Goal: Information Seeking & Learning: Learn about a topic

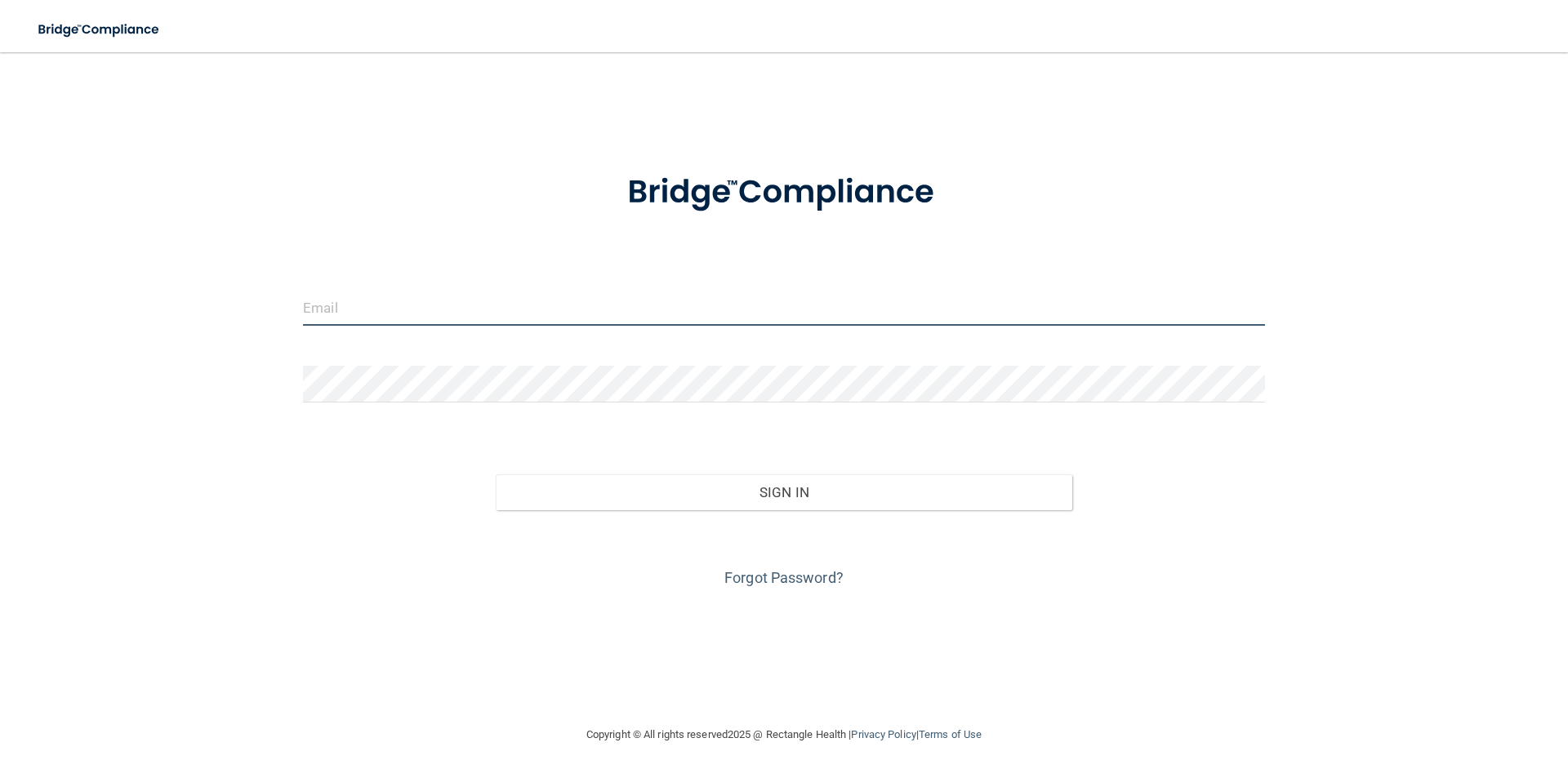
click at [368, 303] on input "email" at bounding box center [784, 307] width 962 height 37
type input "[EMAIL_ADDRESS][DOMAIN_NAME]"
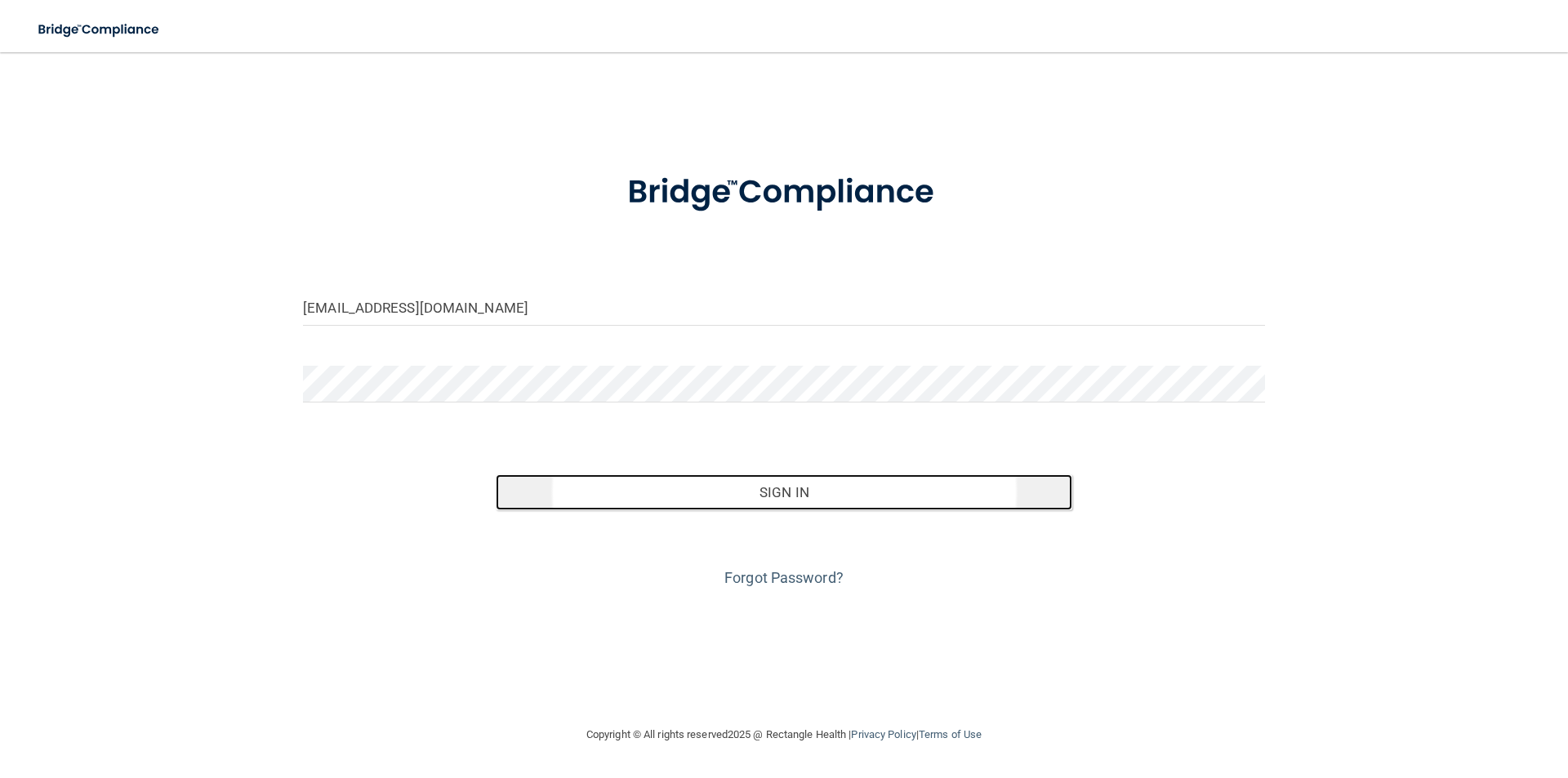
click at [659, 502] on button "Sign In" at bounding box center [784, 492] width 578 height 36
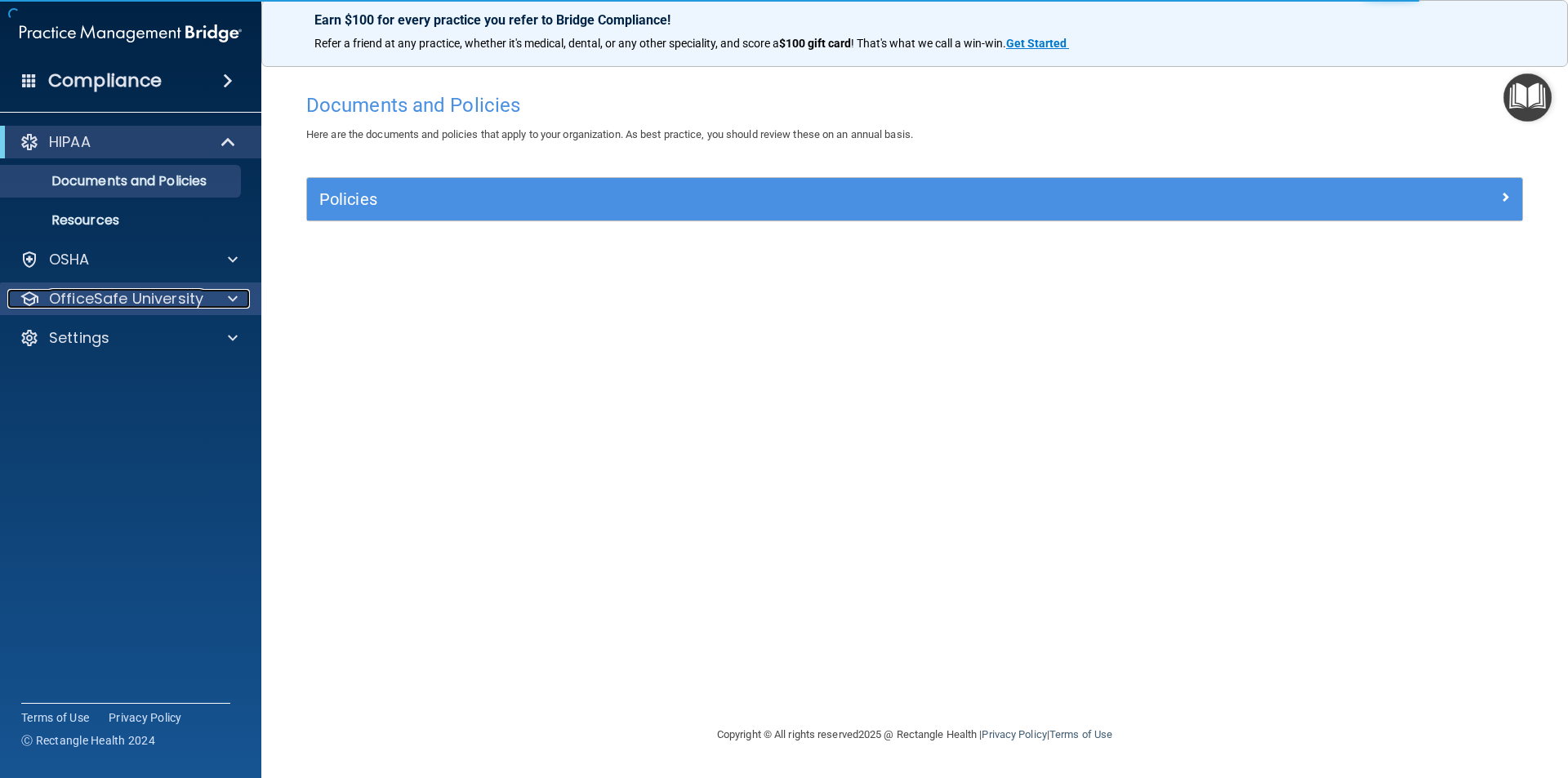
click at [113, 303] on p "OfficeSafe University" at bounding box center [126, 298] width 155 height 19
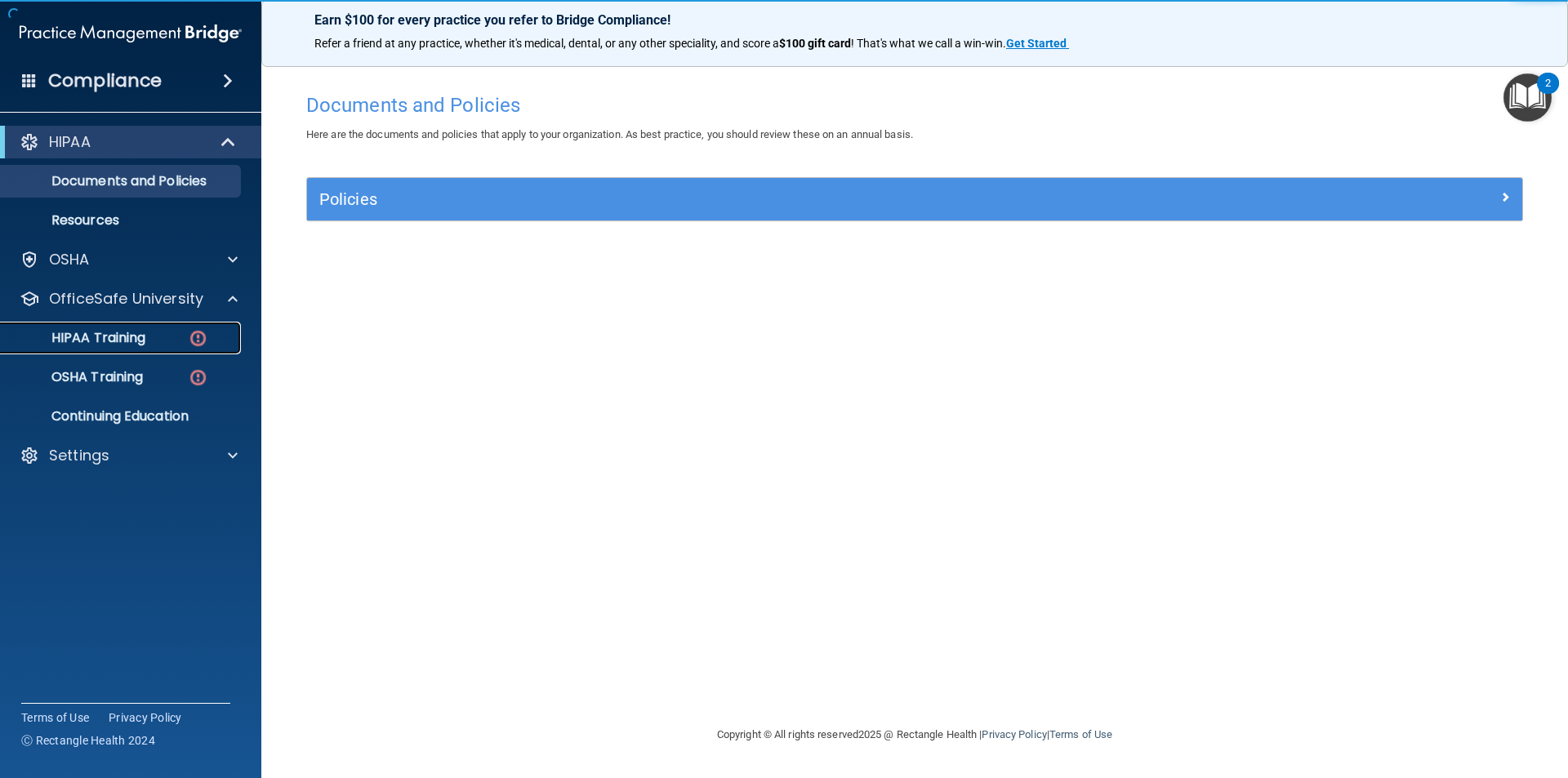
click at [131, 348] on link "HIPAA Training" at bounding box center [112, 338] width 258 height 33
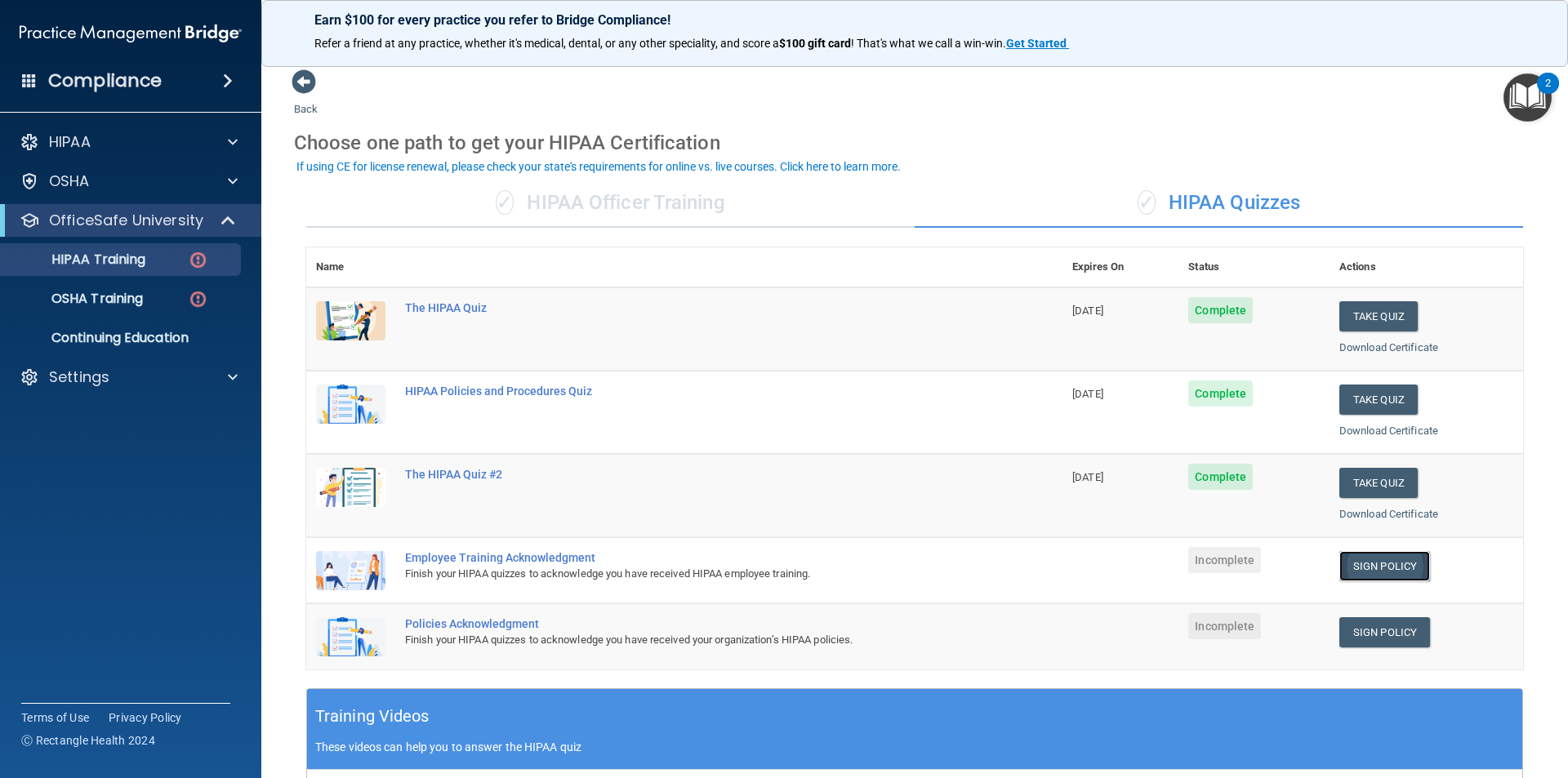
click at [1391, 567] on link "Sign Policy" at bounding box center [1384, 566] width 91 height 30
click at [1379, 641] on link "Sign Policy" at bounding box center [1384, 632] width 91 height 30
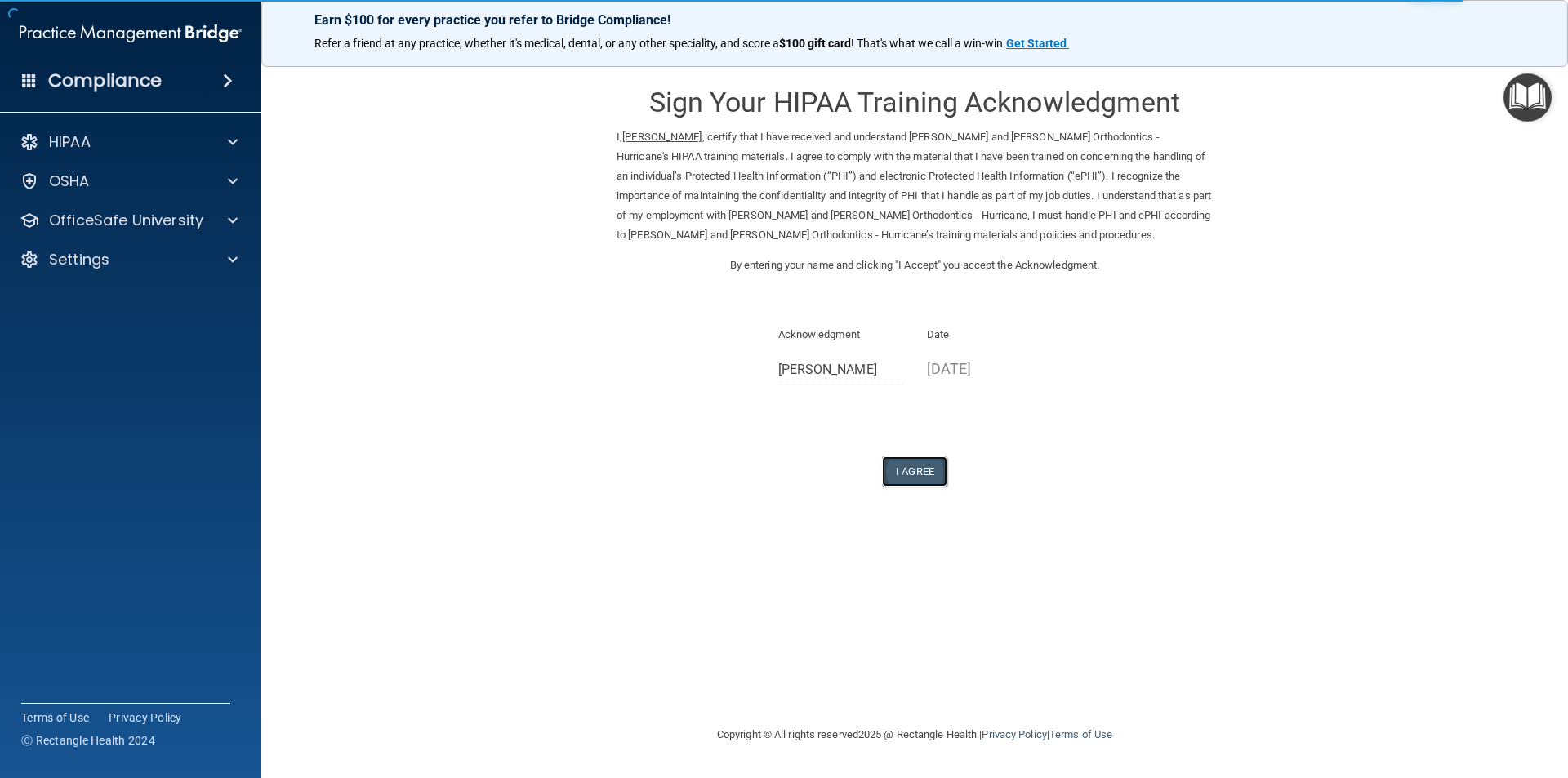
click at [898, 470] on button "I Agree" at bounding box center [914, 471] width 65 height 30
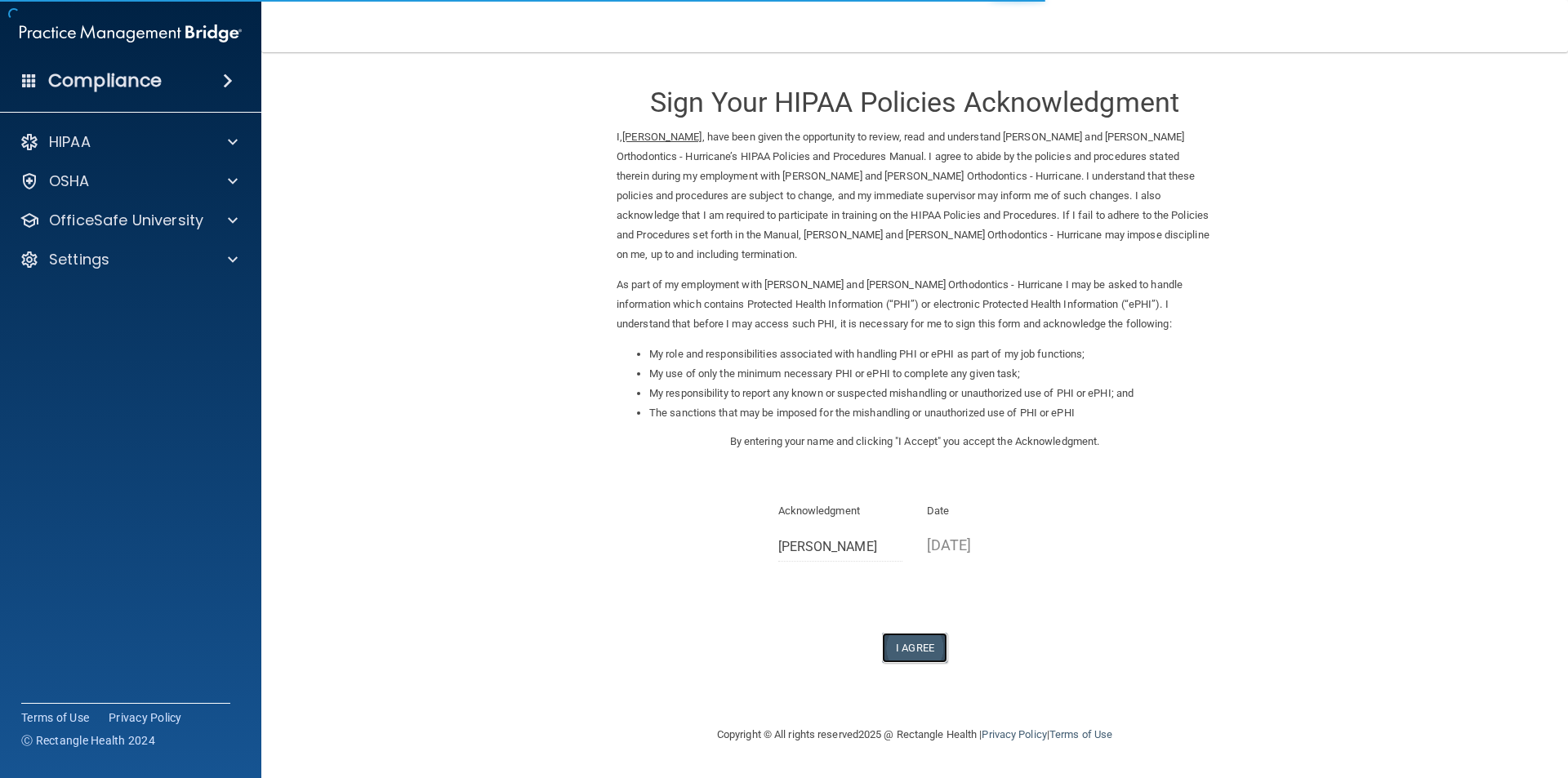
click at [900, 633] on button "I Agree" at bounding box center [914, 647] width 65 height 30
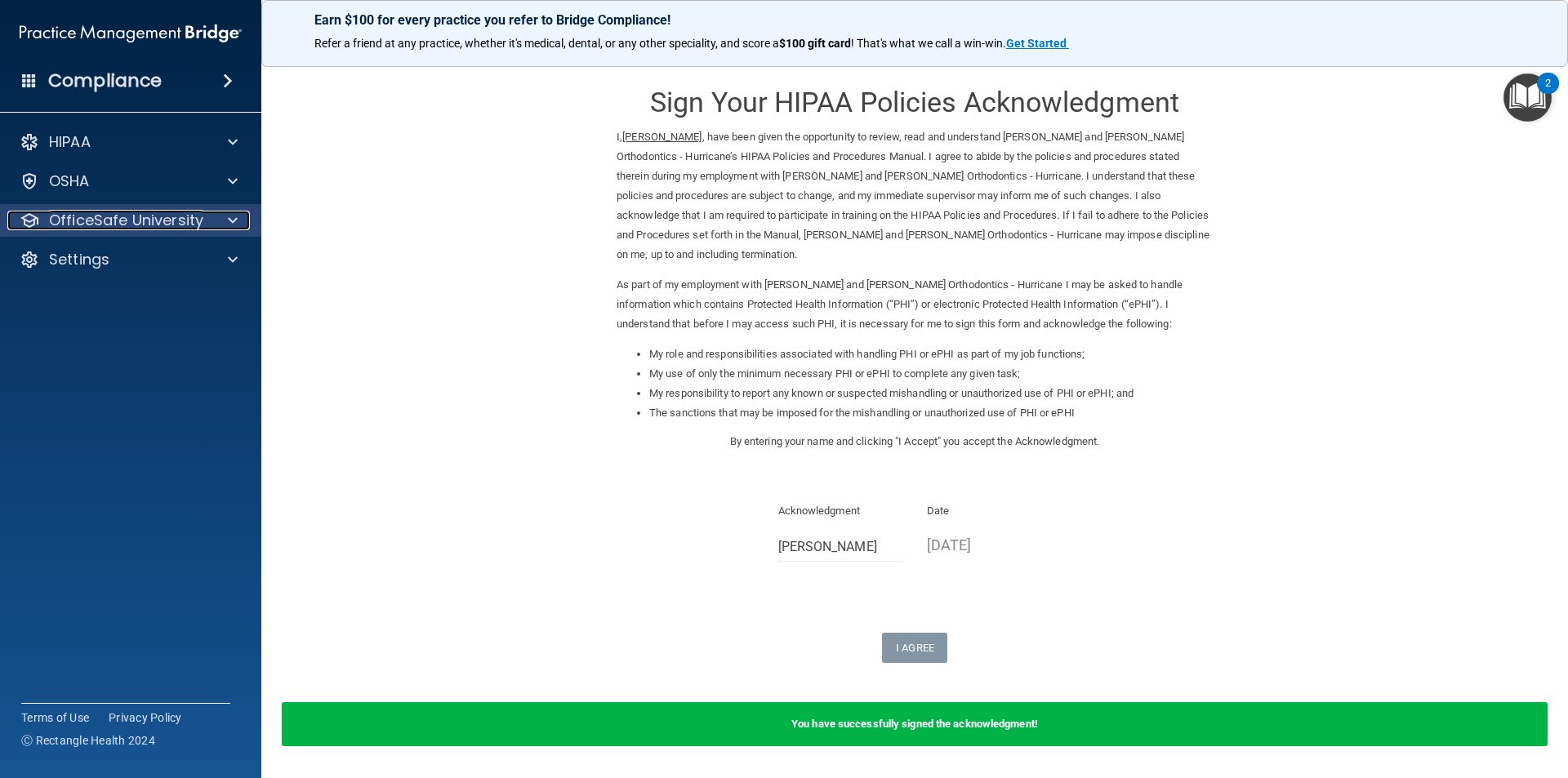
click at [128, 223] on p "OfficeSafe University" at bounding box center [126, 220] width 155 height 19
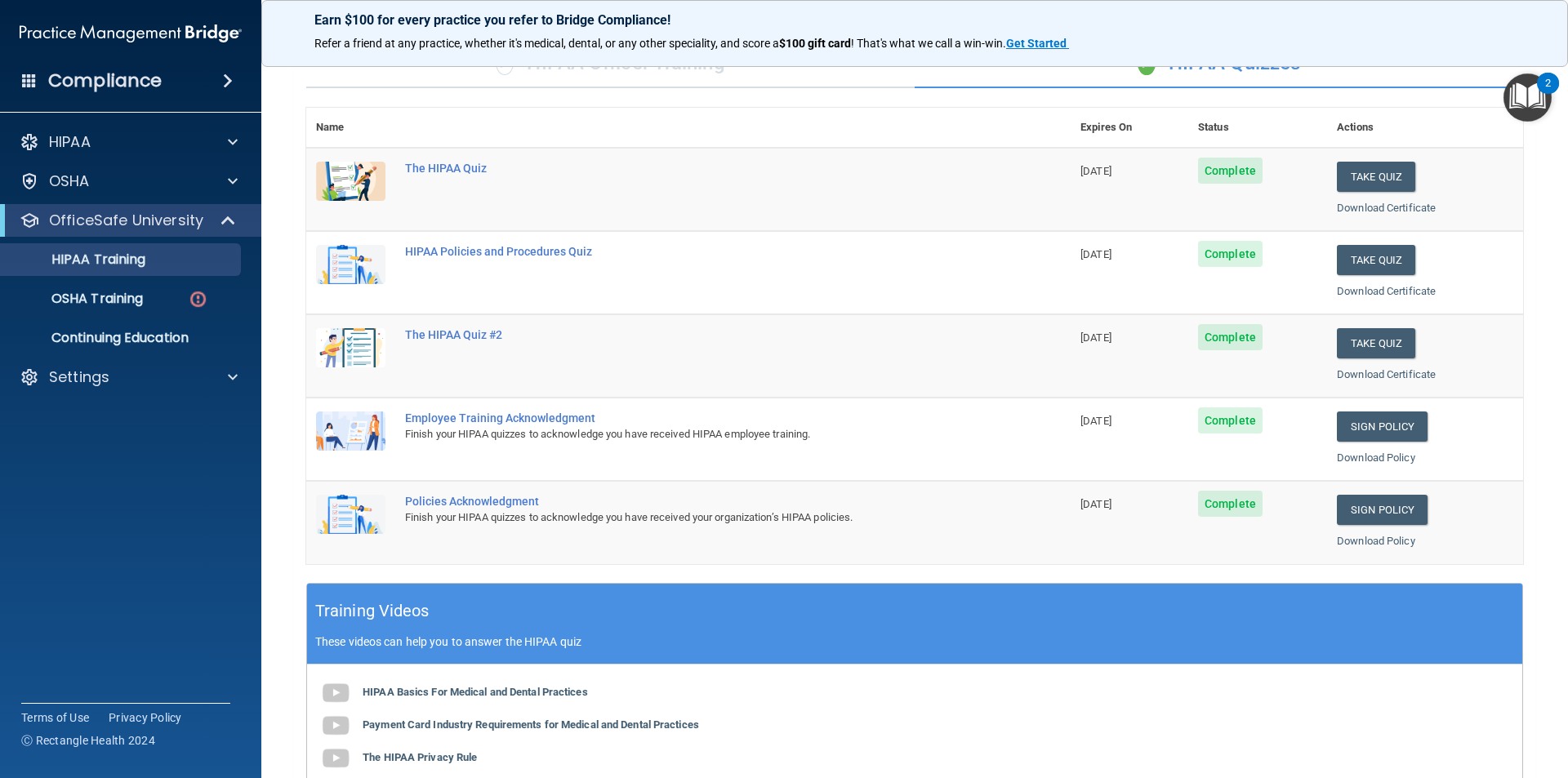
scroll to position [125, 0]
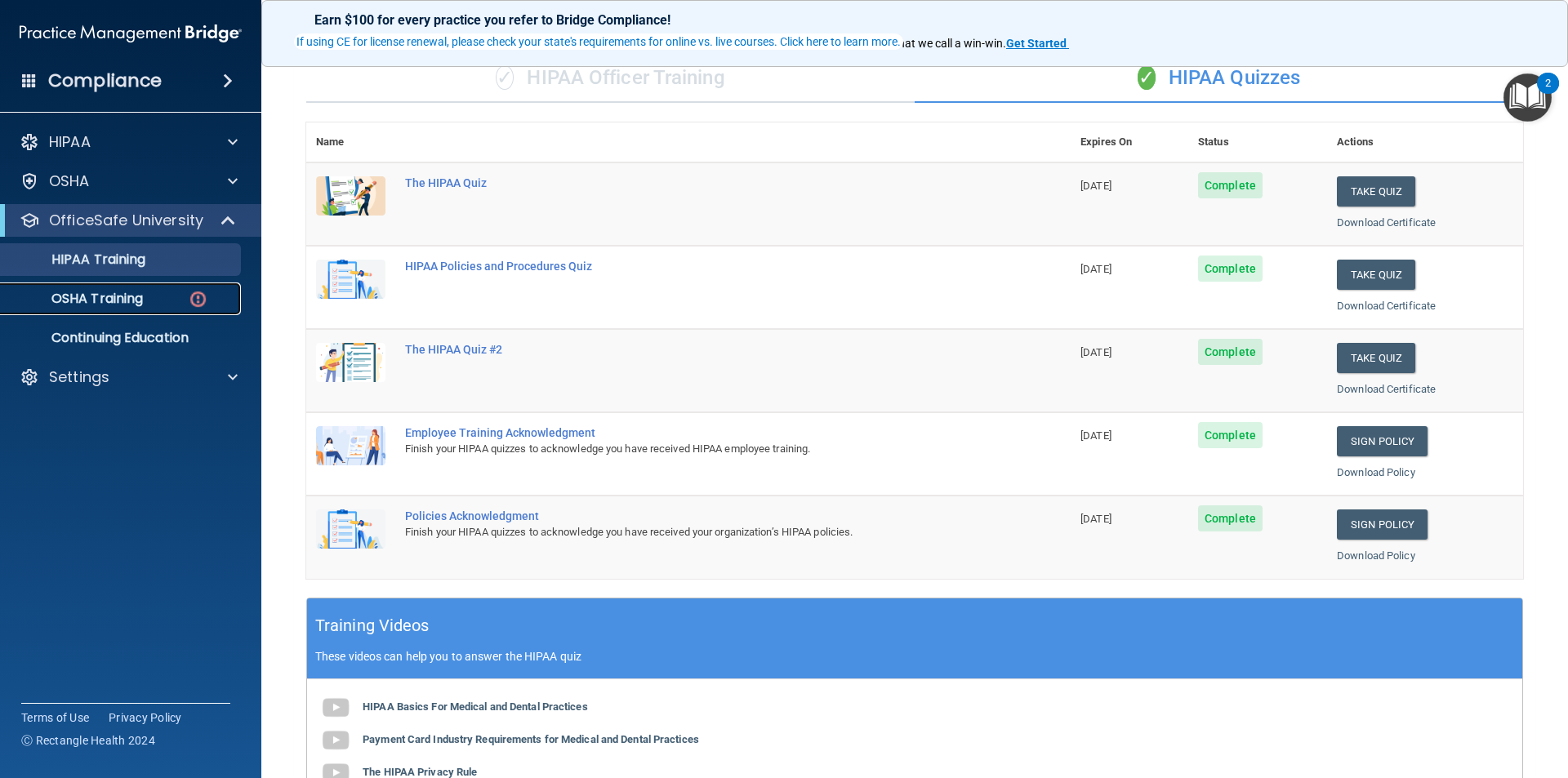
click at [142, 300] on p "OSHA Training" at bounding box center [77, 299] width 132 height 17
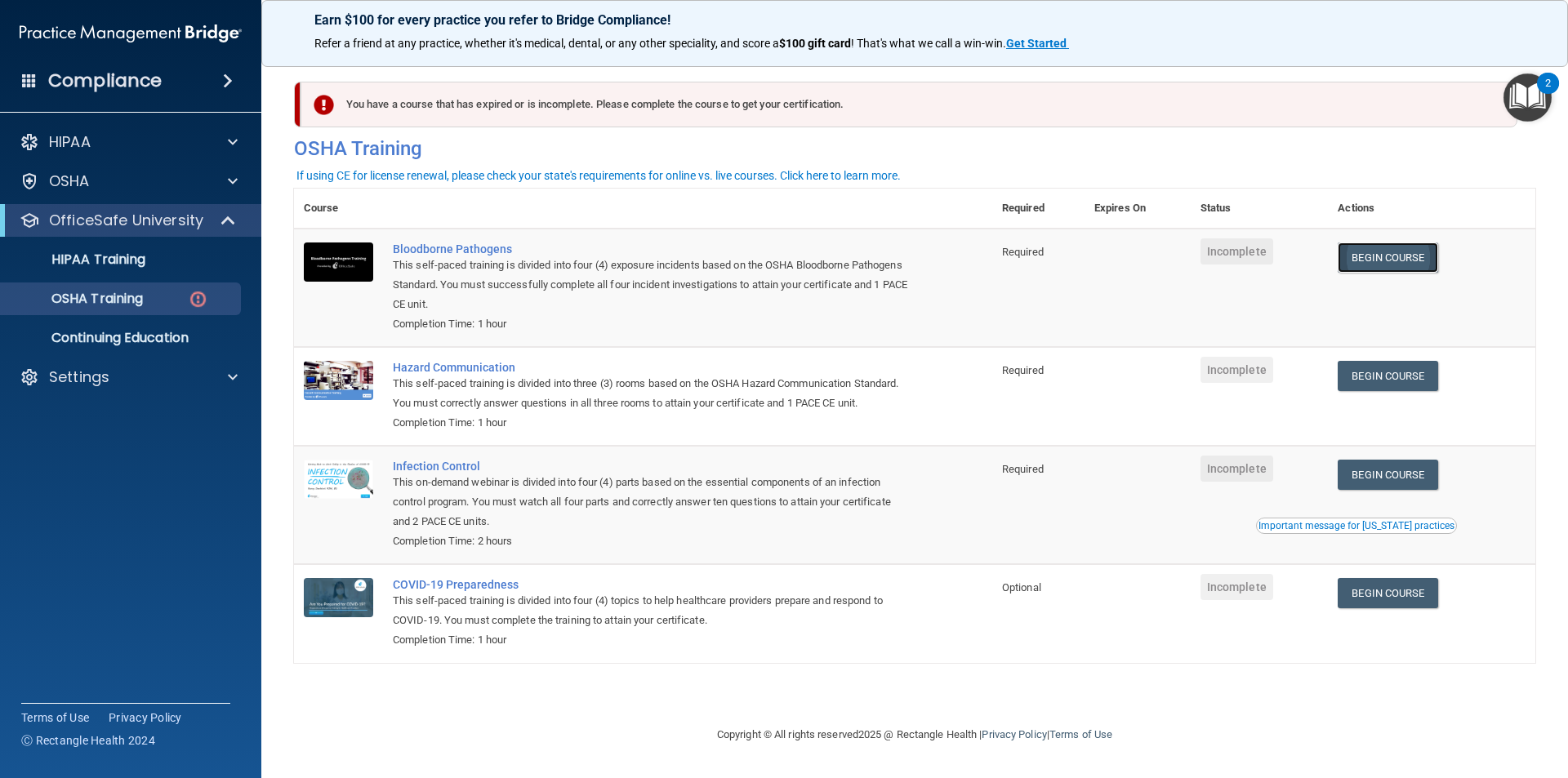
click at [1381, 263] on link "Begin Course" at bounding box center [1388, 257] width 99 height 30
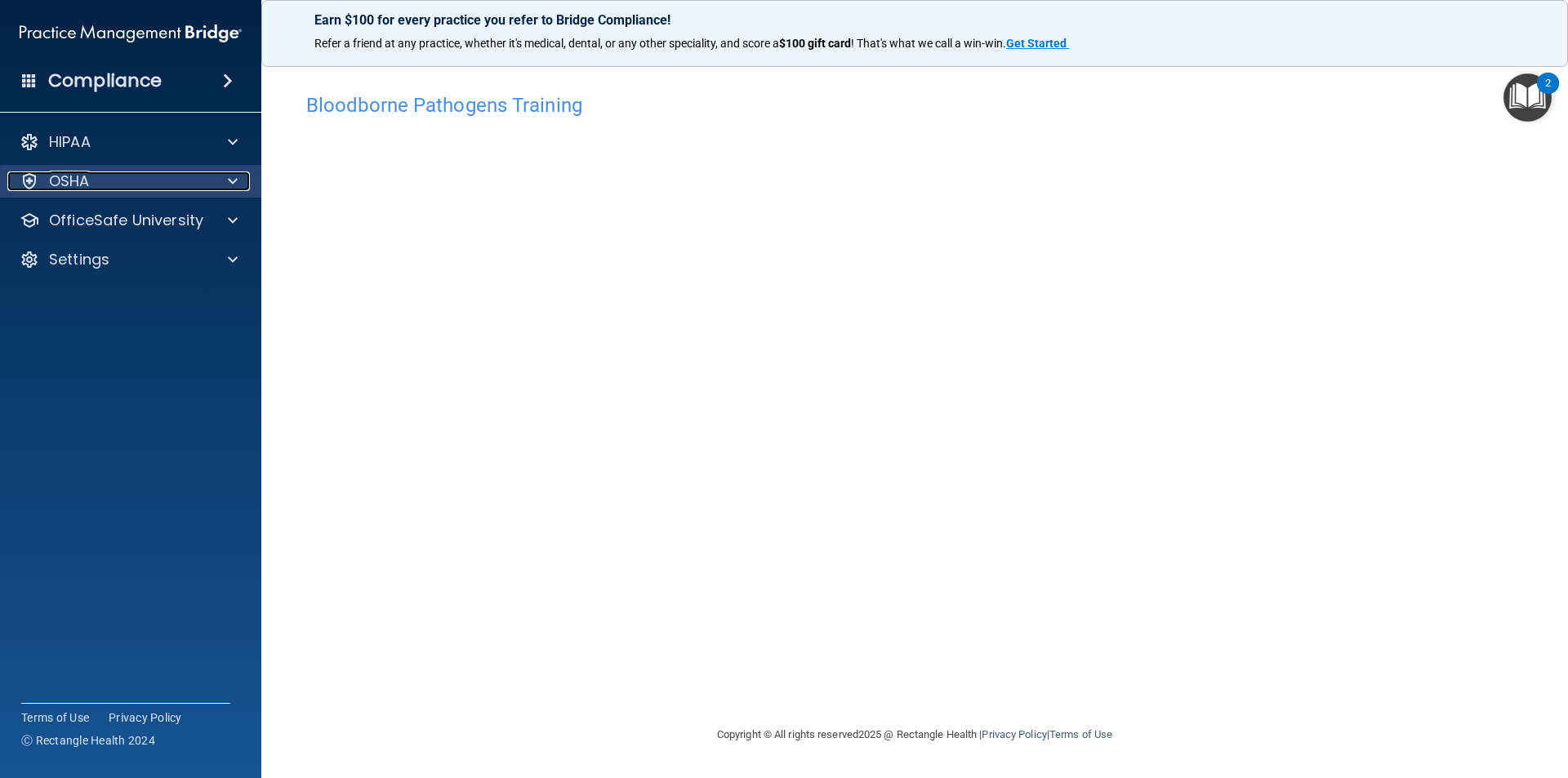
click at [143, 183] on div "OSHA" at bounding box center [109, 180] width 202 height 19
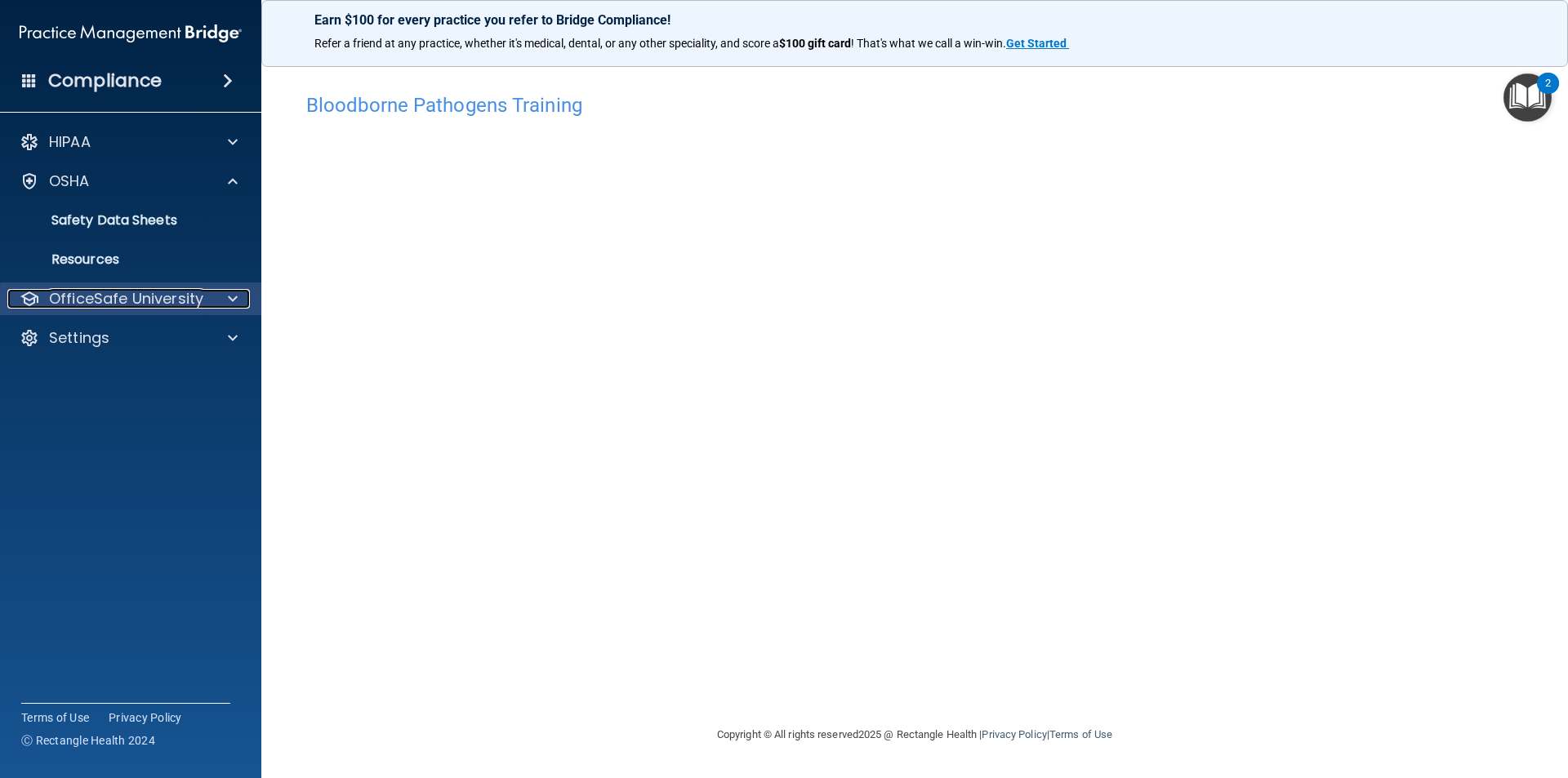
click at [215, 308] on div at bounding box center [230, 298] width 40 height 19
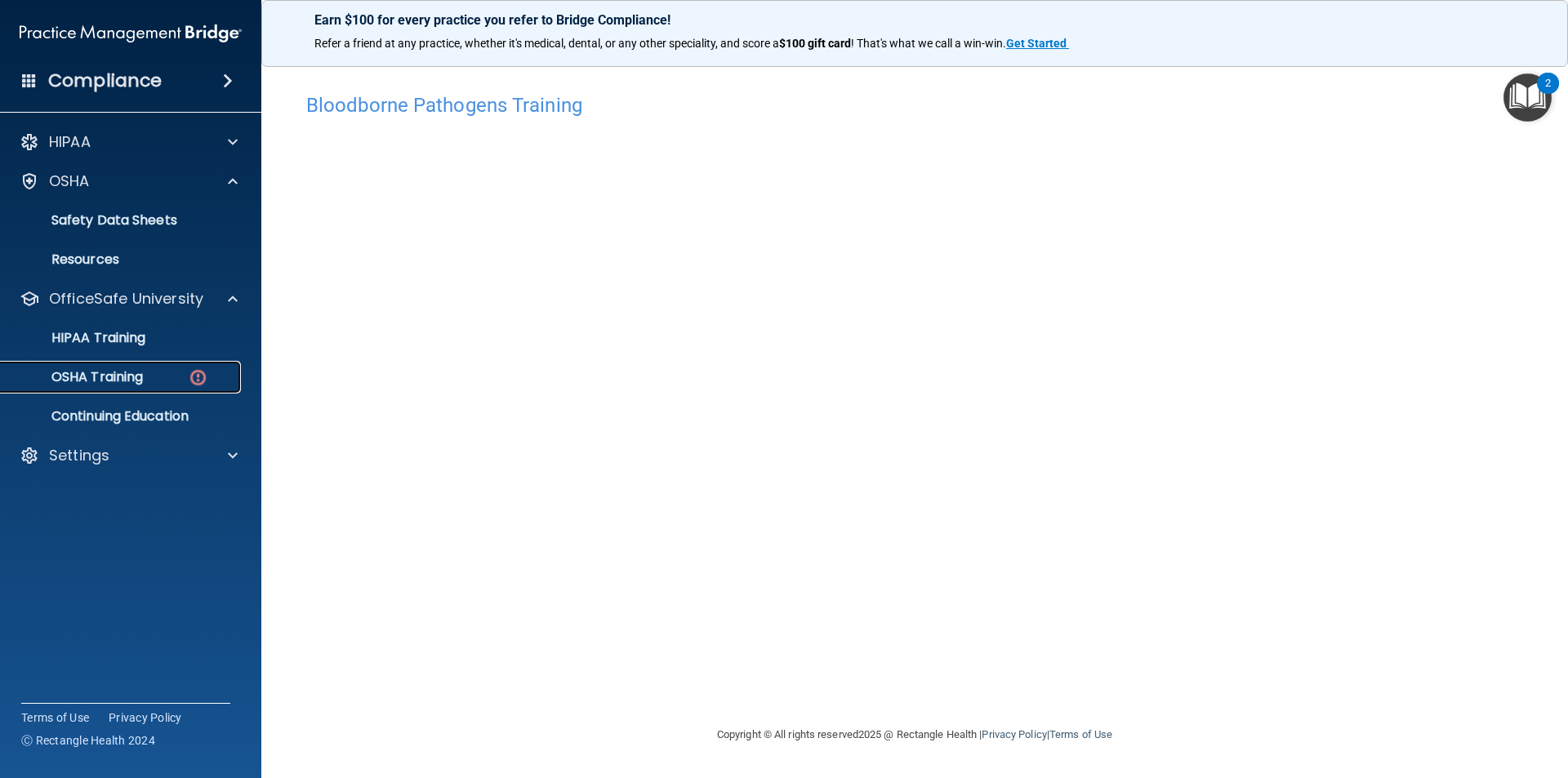
click at [131, 380] on p "OSHA Training" at bounding box center [77, 377] width 132 height 17
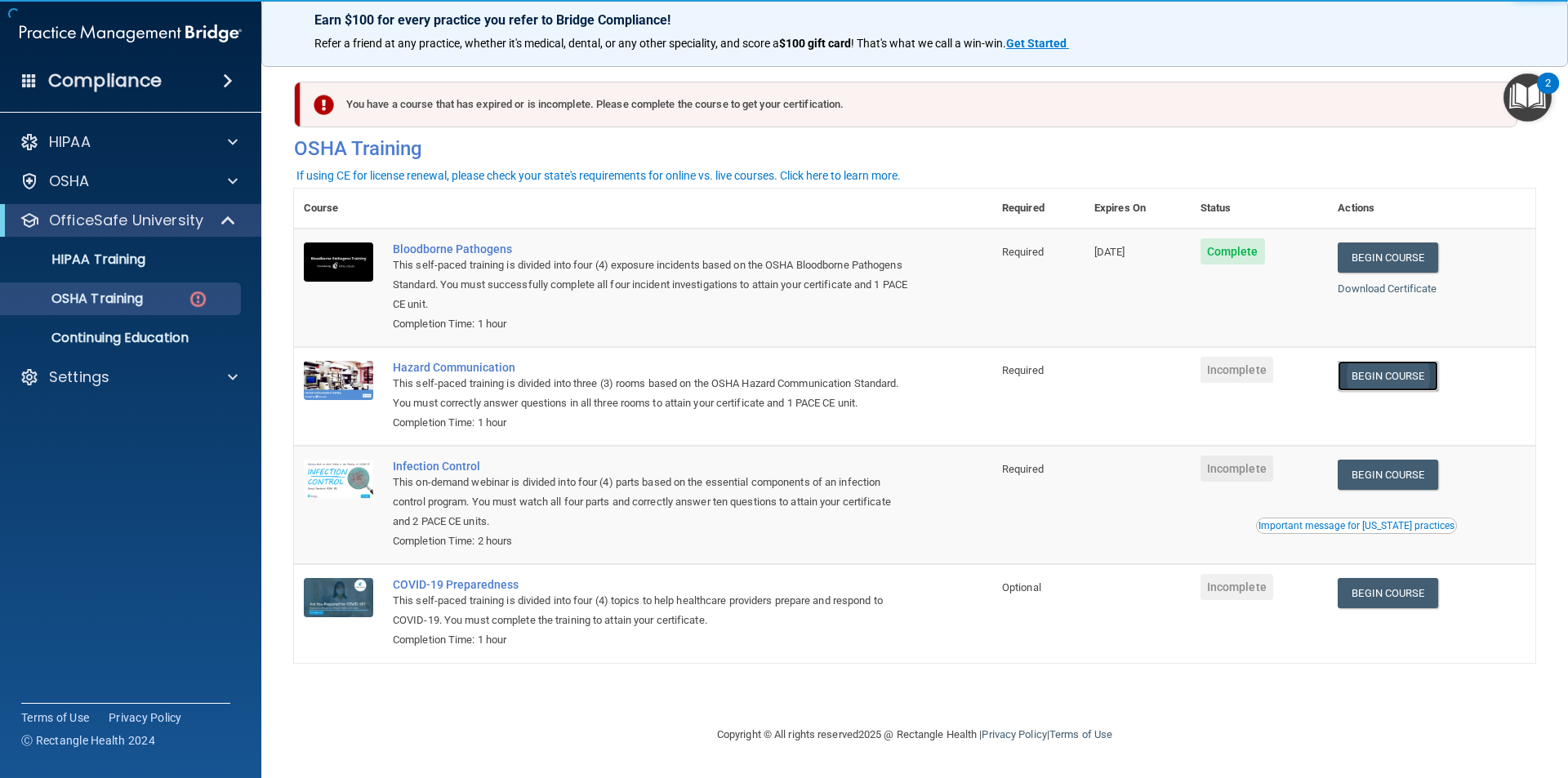
click at [1369, 375] on link "Begin Course" at bounding box center [1388, 375] width 99 height 30
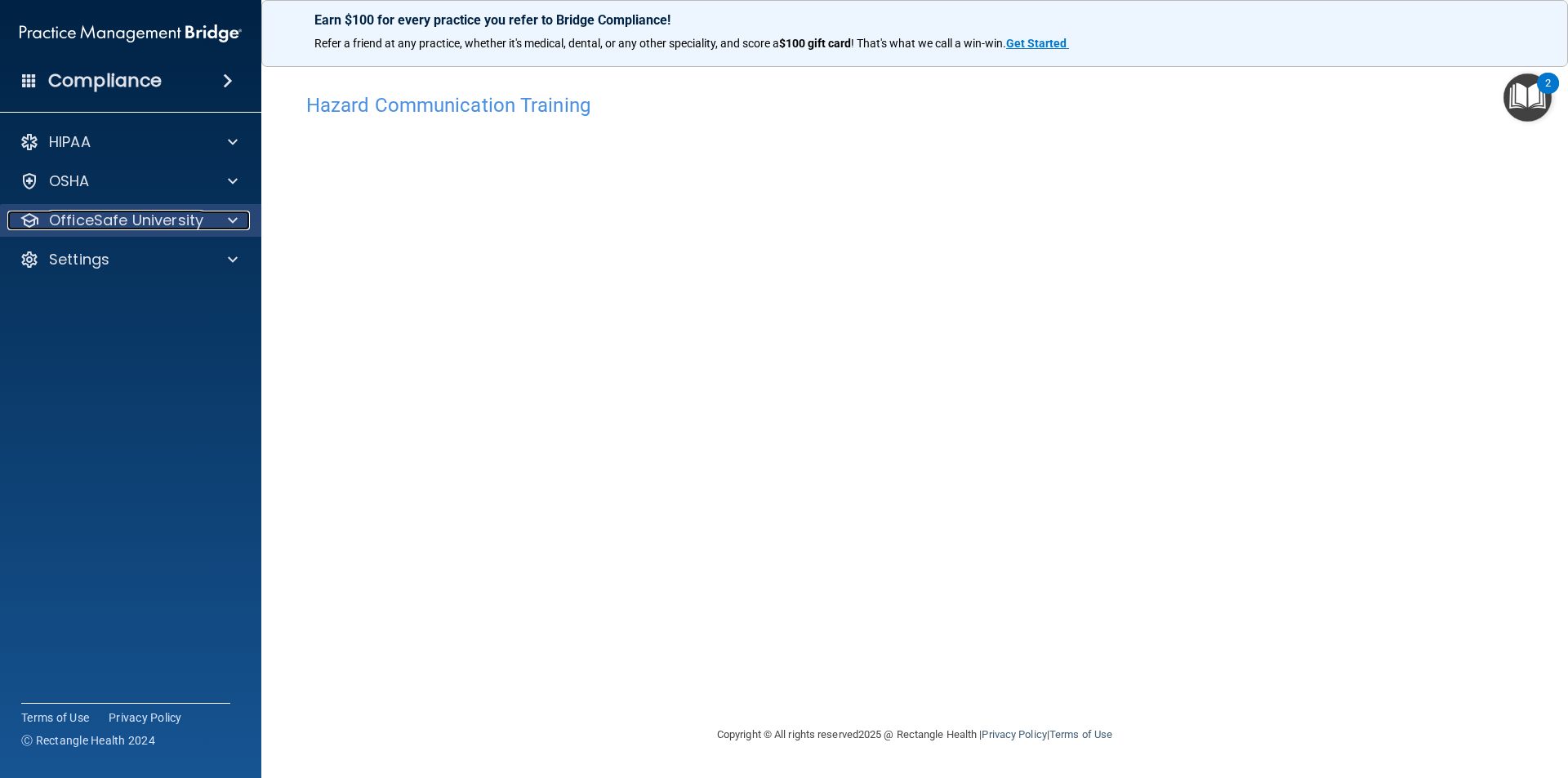
click at [202, 219] on div "OfficeSafe University" at bounding box center [109, 220] width 202 height 19
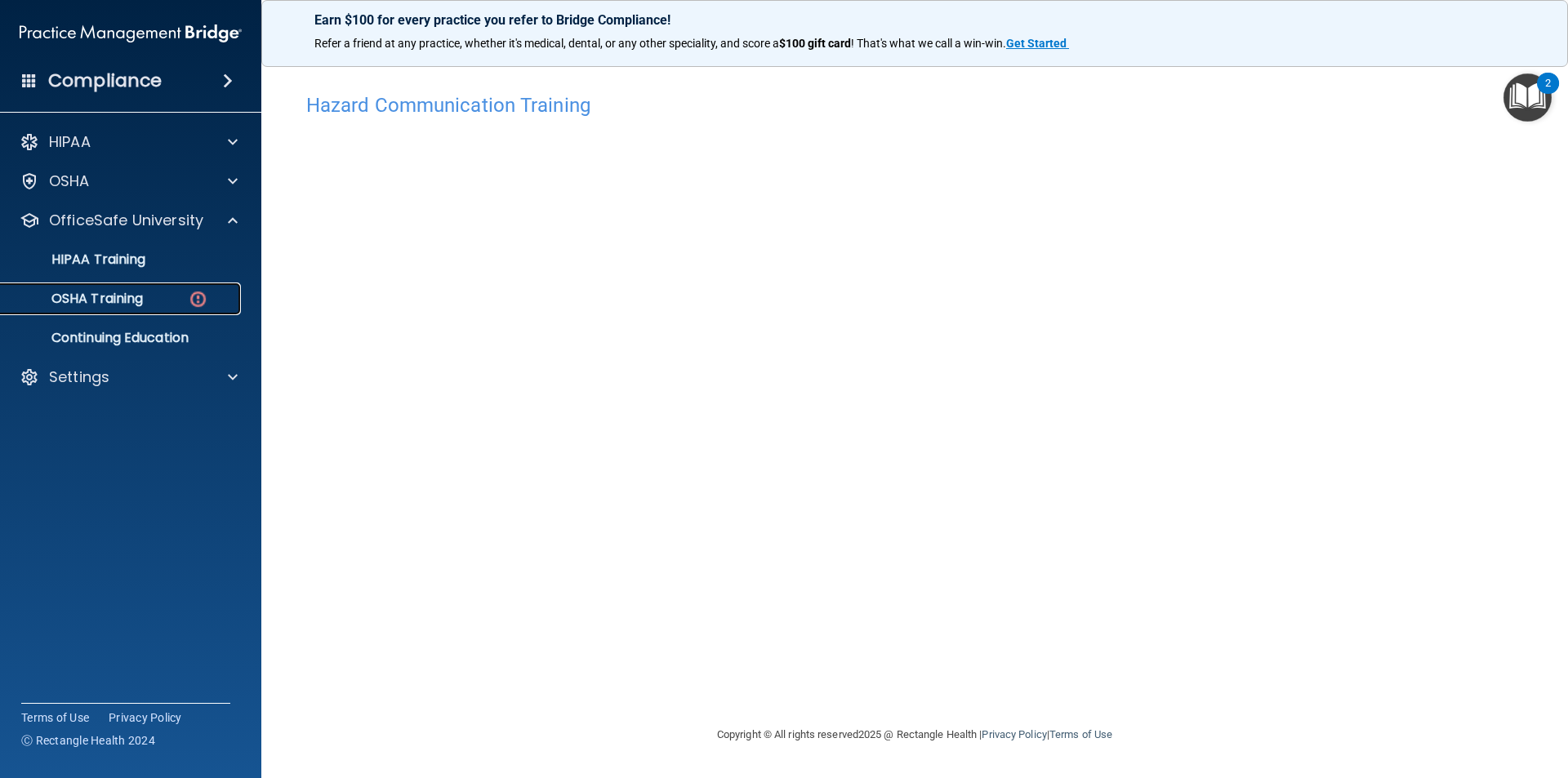
click at [134, 301] on p "OSHA Training" at bounding box center [77, 299] width 132 height 17
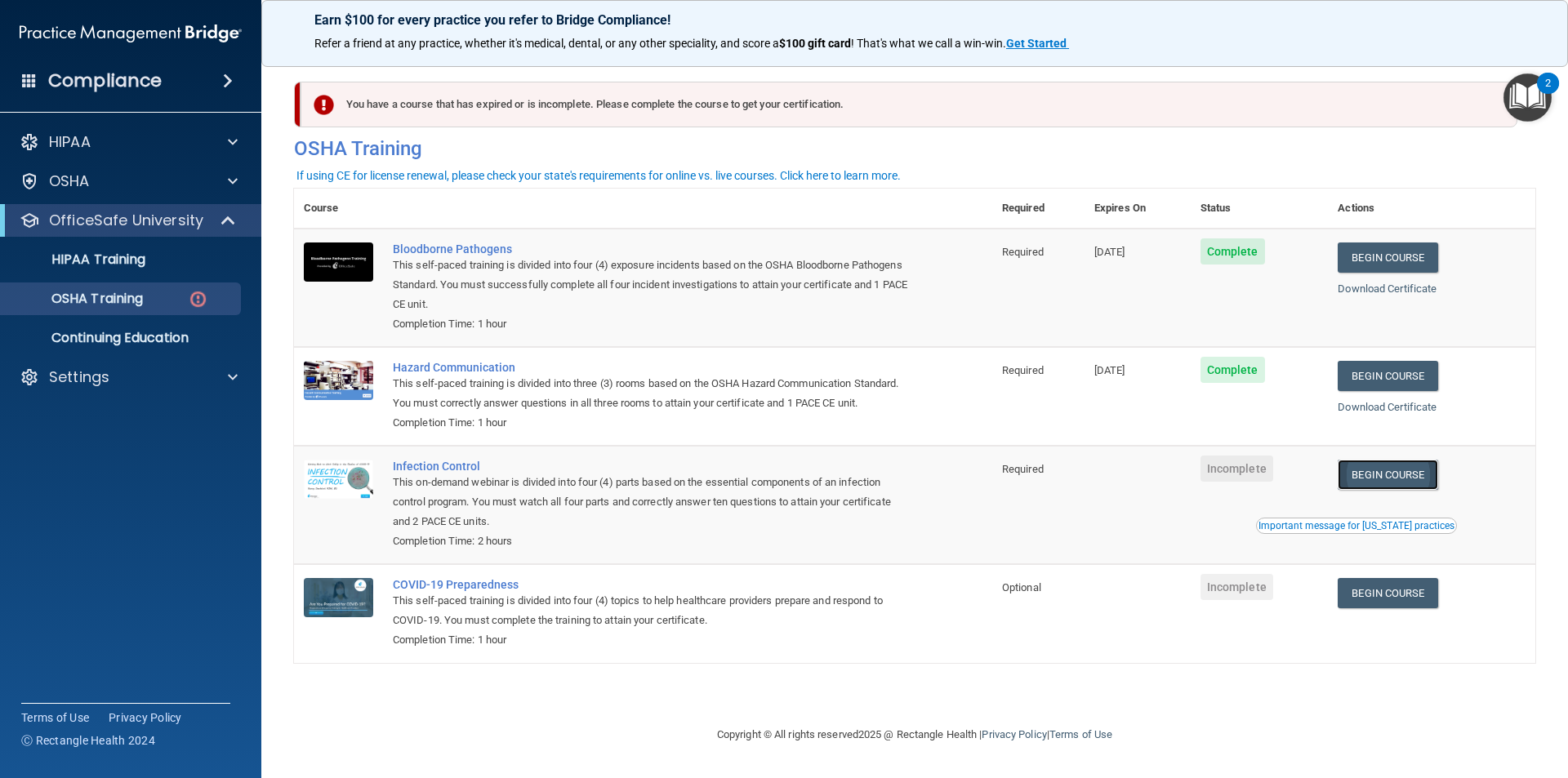
click at [1405, 479] on link "Begin Course" at bounding box center [1388, 475] width 99 height 30
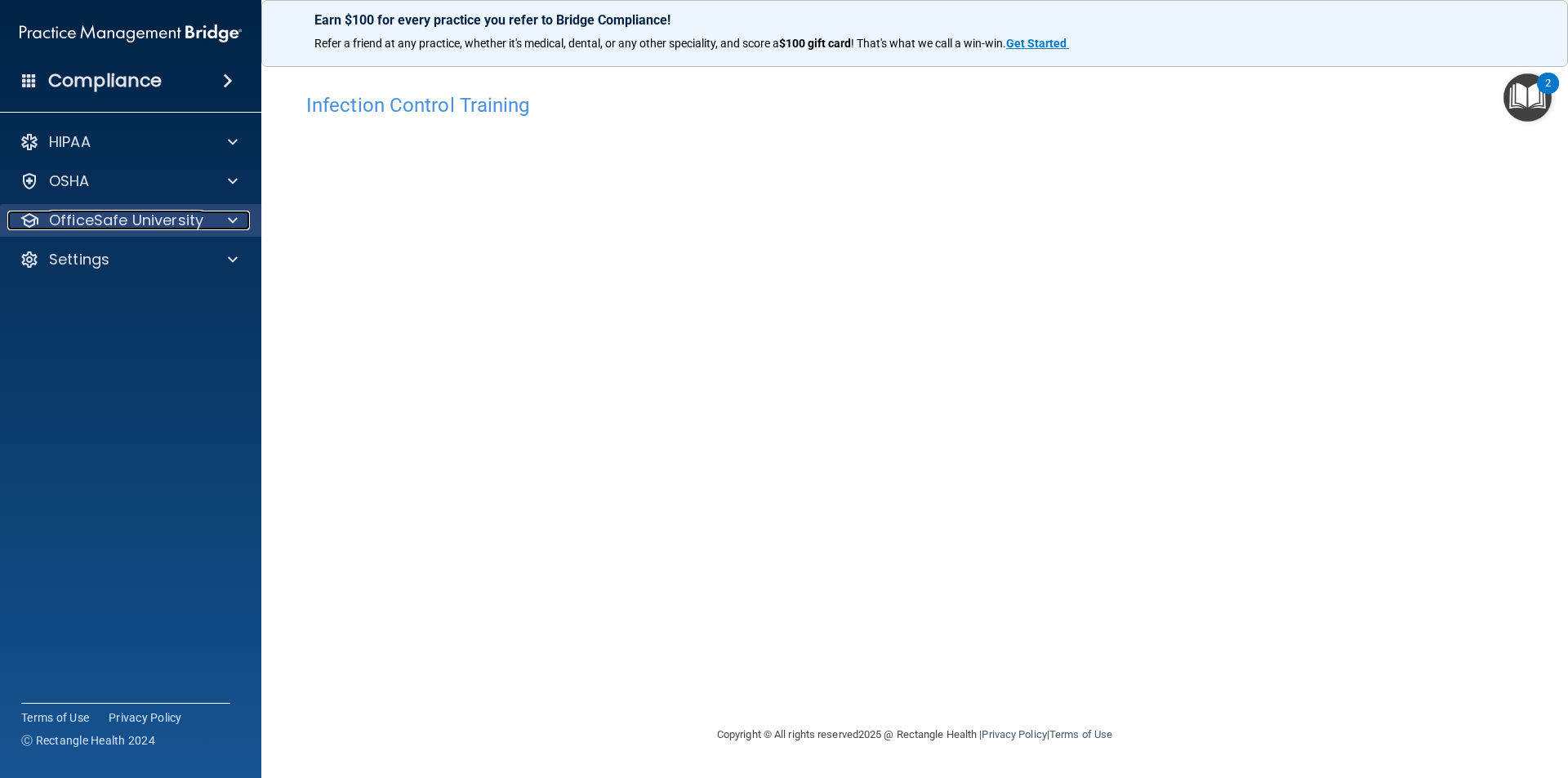
click at [160, 224] on p "OfficeSafe University" at bounding box center [126, 220] width 155 height 19
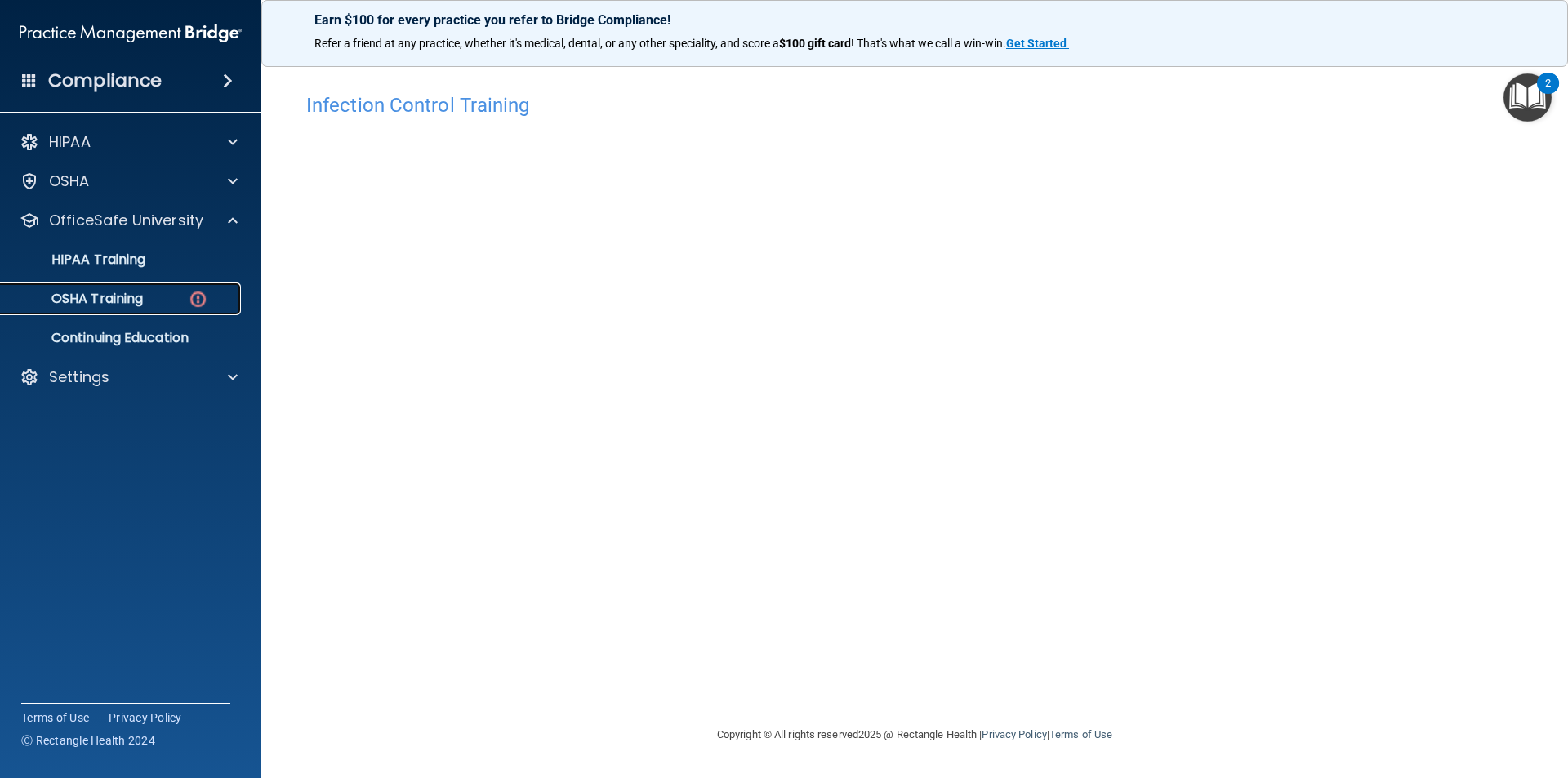
click at [202, 306] on img at bounding box center [198, 299] width 20 height 20
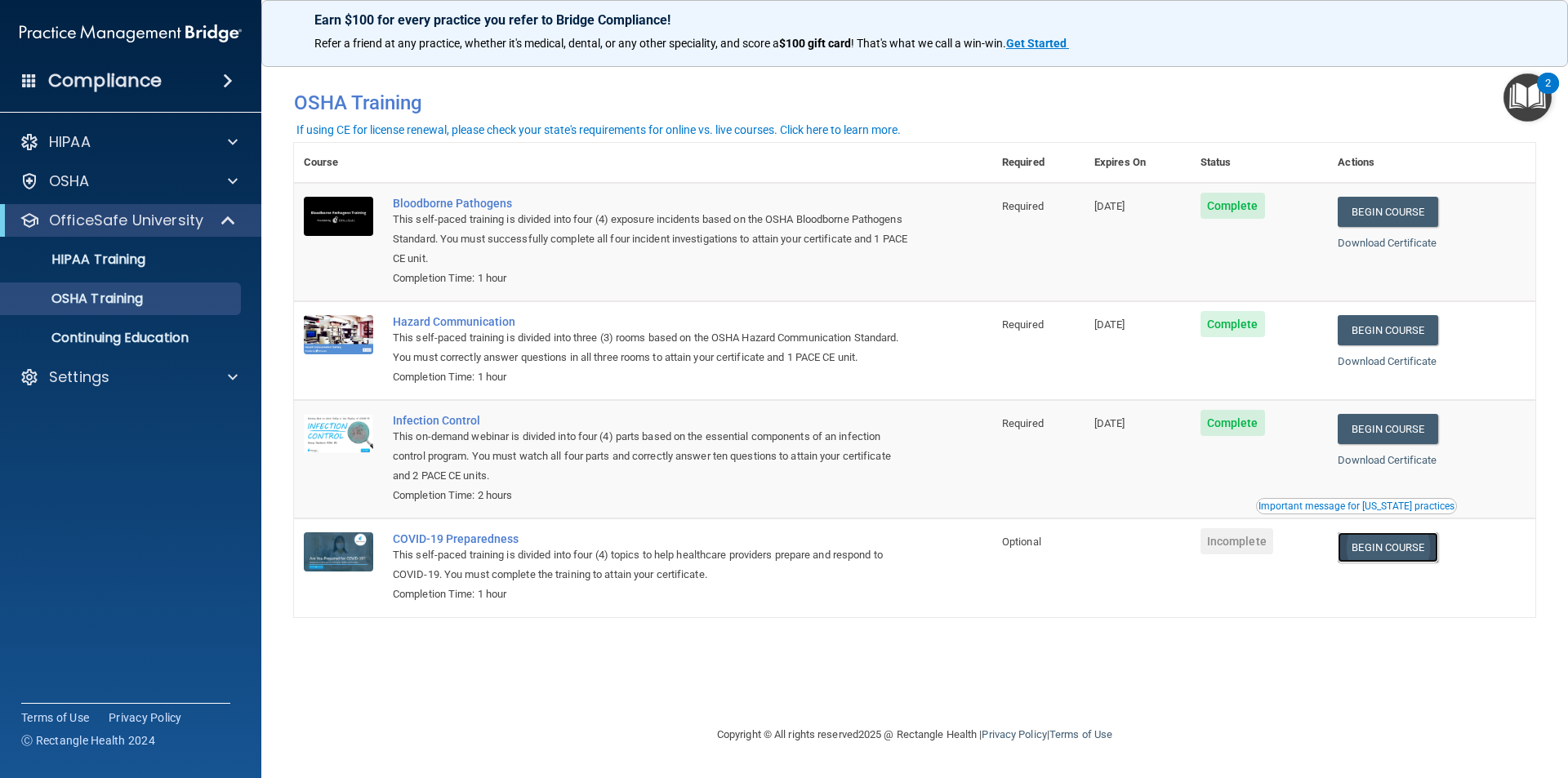
click at [1388, 545] on link "Begin Course" at bounding box center [1388, 547] width 99 height 30
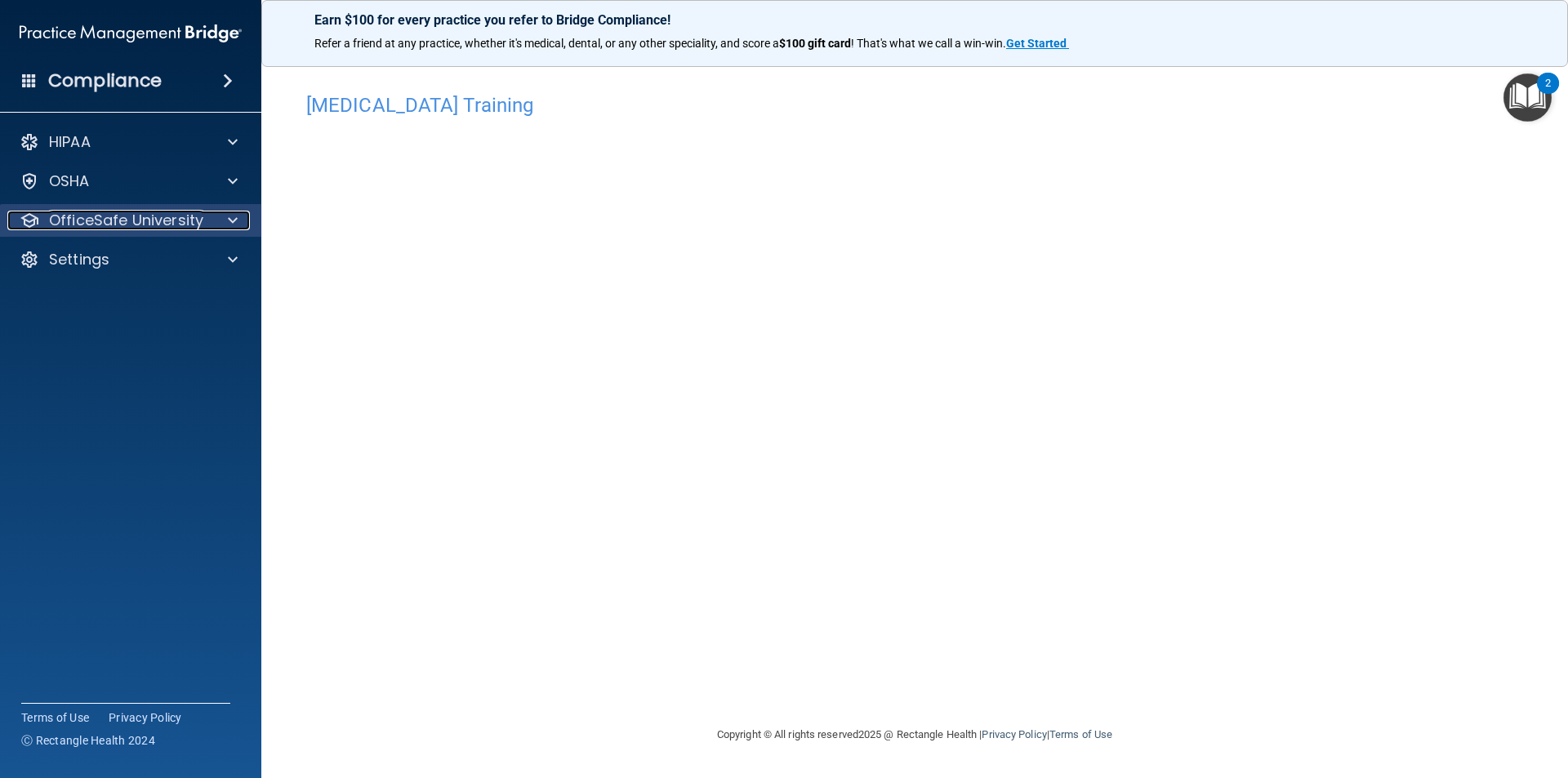
click at [113, 217] on p "OfficeSafe University" at bounding box center [126, 220] width 155 height 19
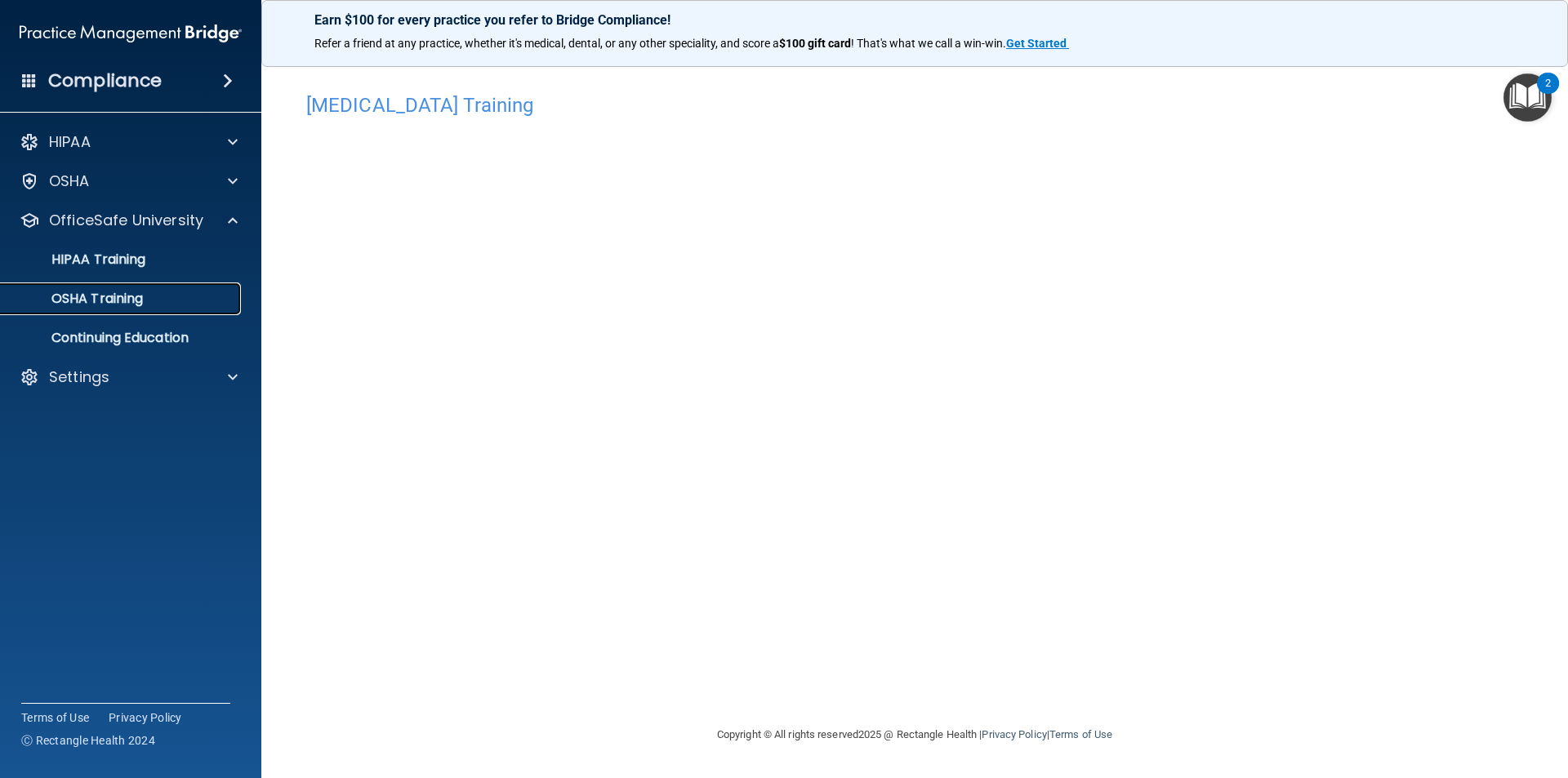
click at [100, 304] on p "OSHA Training" at bounding box center [77, 299] width 132 height 17
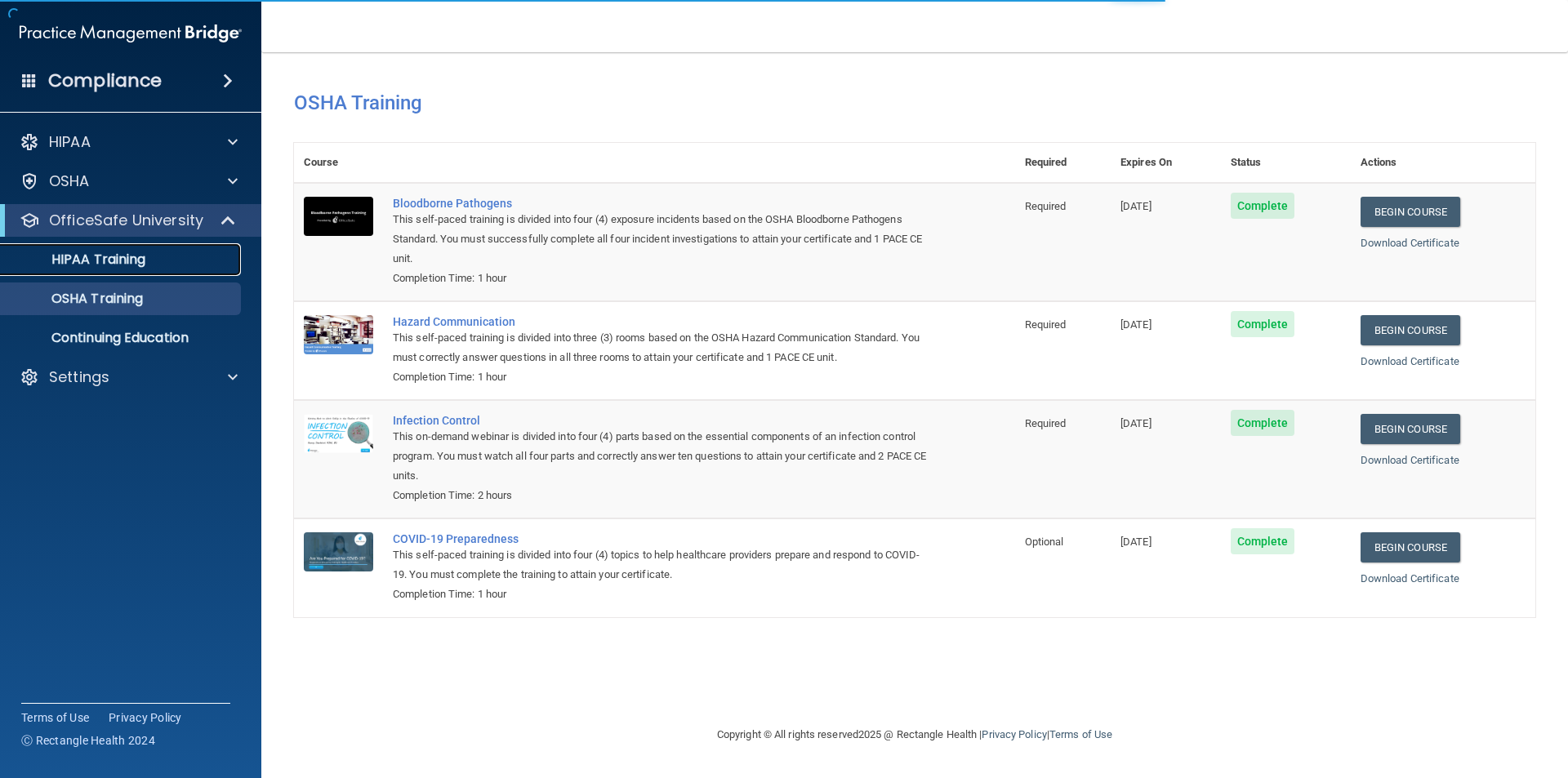
click at [150, 251] on div "HIPAA Training" at bounding box center [122, 259] width 223 height 17
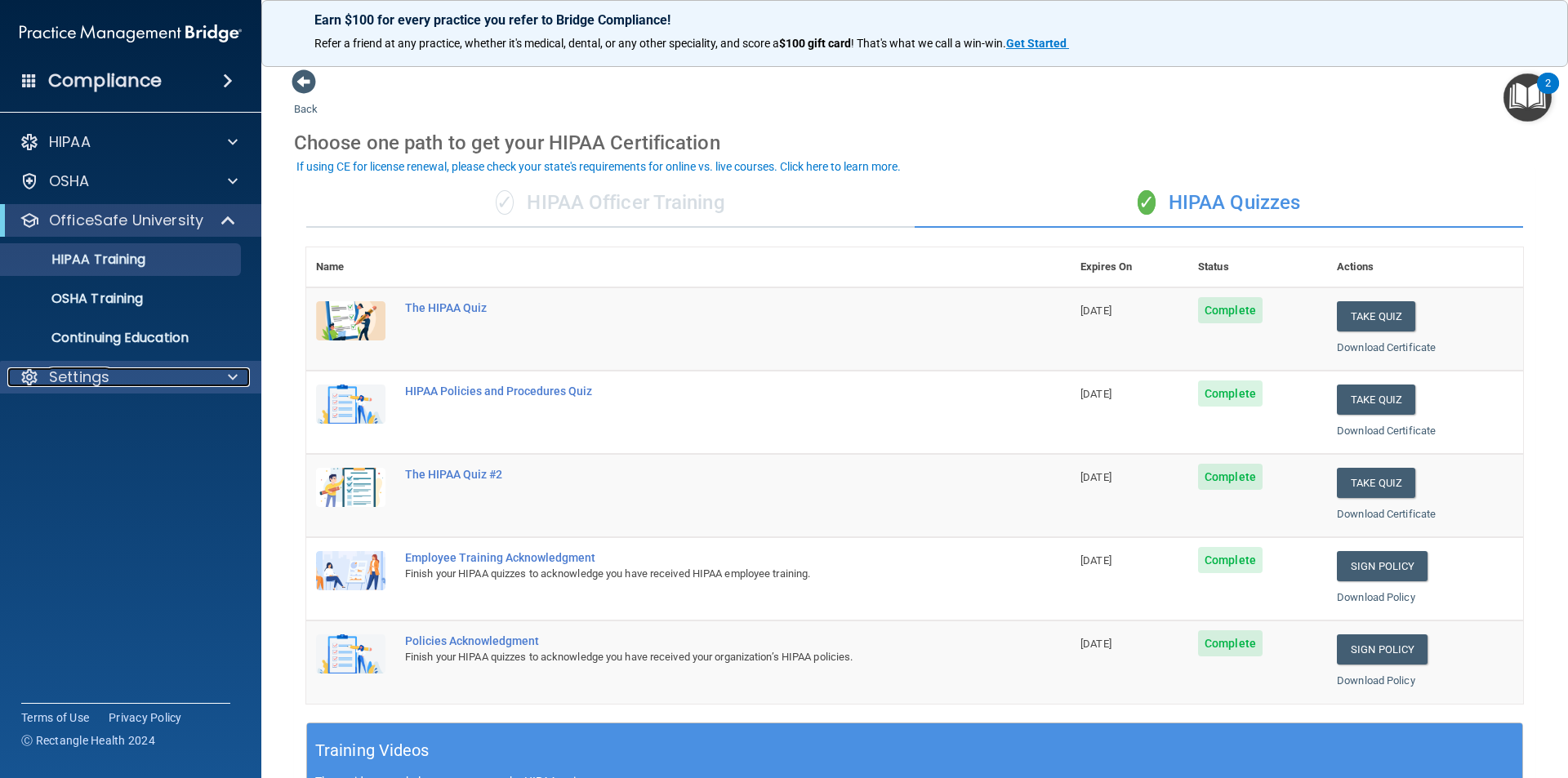
click at [97, 378] on p "Settings" at bounding box center [79, 377] width 61 height 19
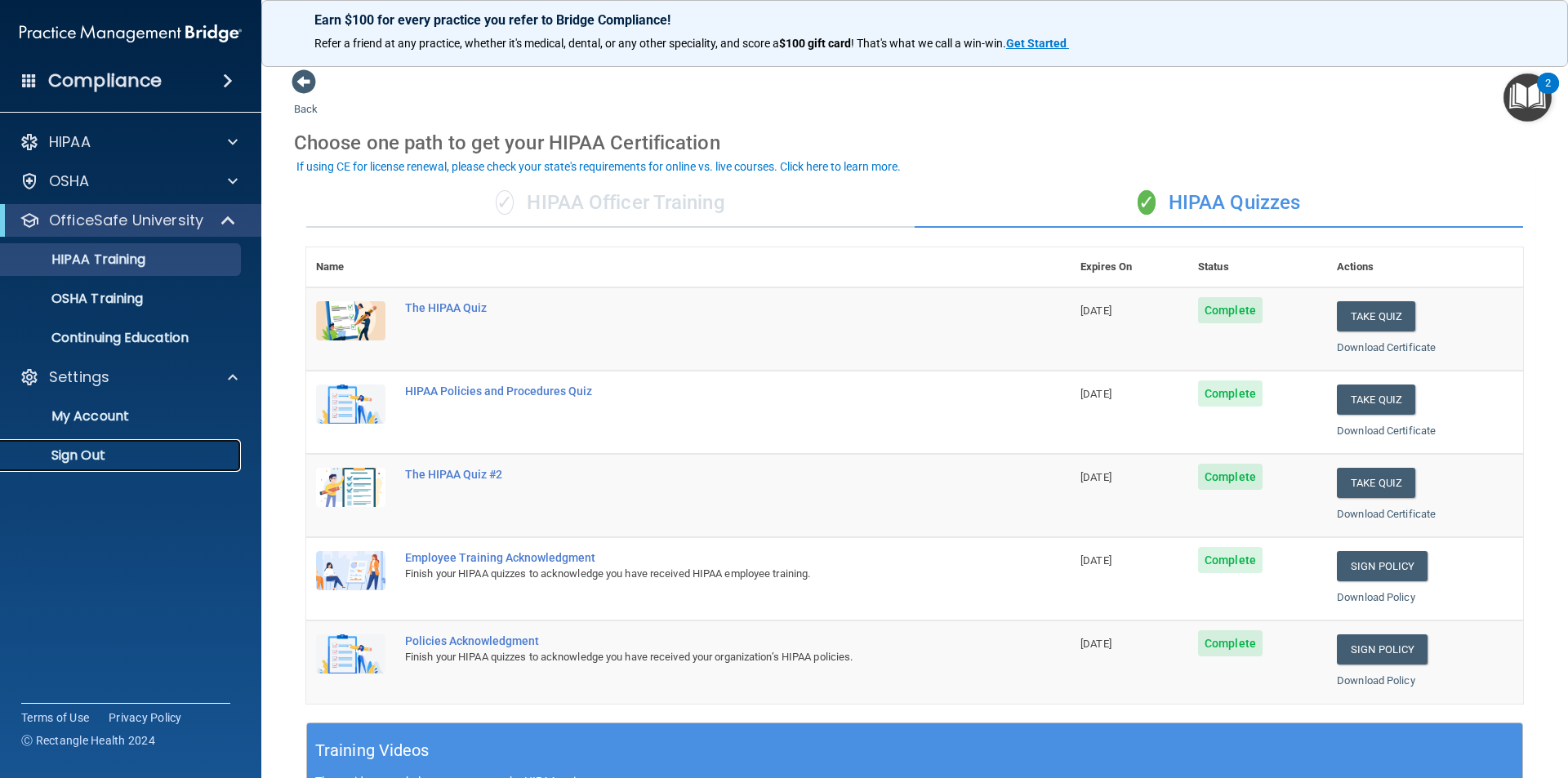
click at [84, 452] on p "Sign Out" at bounding box center [122, 456] width 223 height 17
